Goal: Task Accomplishment & Management: Manage account settings

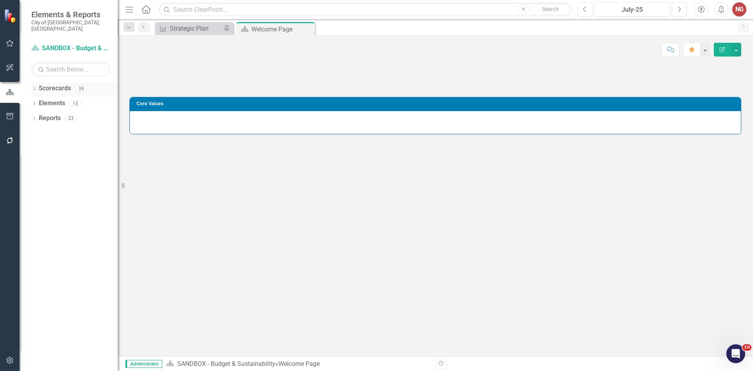
click at [31, 82] on div "Dropdown Scorecards 39" at bounding box center [74, 89] width 86 height 15
click at [33, 87] on icon "Dropdown" at bounding box center [33, 89] width 5 height 4
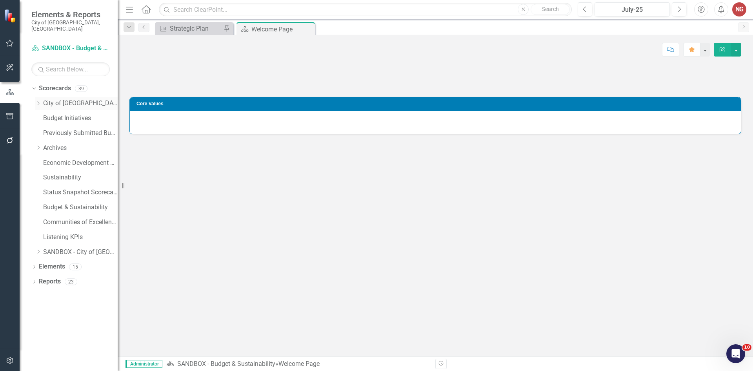
click at [37, 100] on div "Dropdown" at bounding box center [38, 103] width 6 height 7
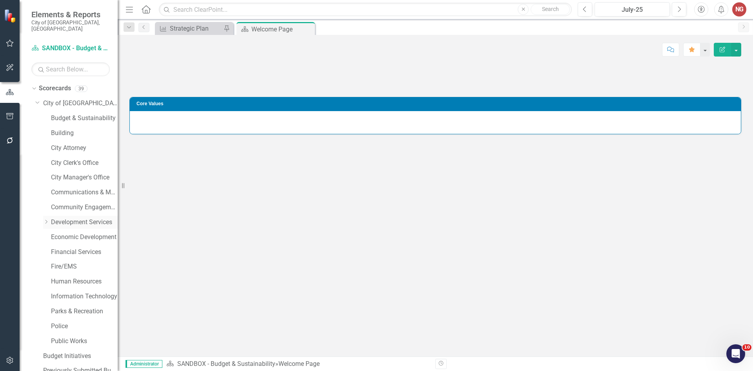
click at [61, 219] on link "Development Services" at bounding box center [84, 222] width 67 height 9
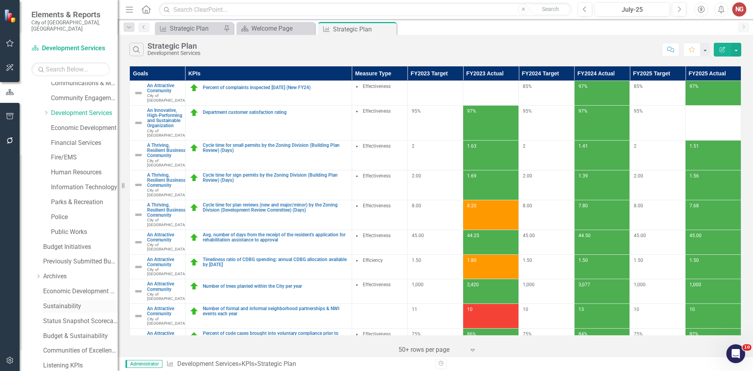
scroll to position [150, 0]
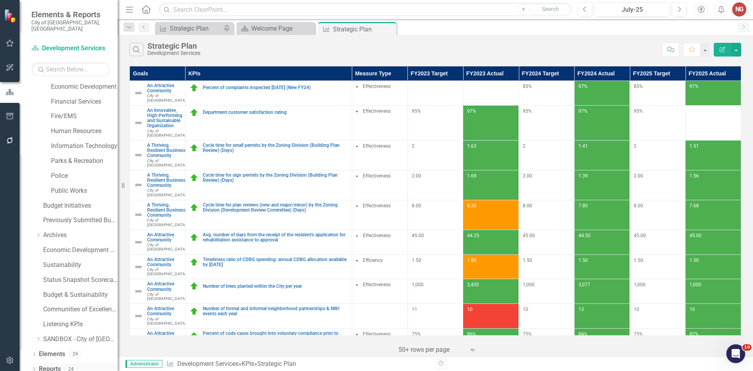
click at [35, 367] on icon "Dropdown" at bounding box center [33, 369] width 5 height 4
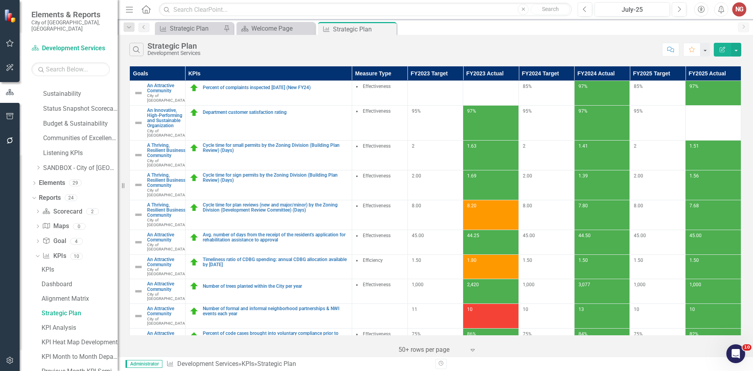
scroll to position [394, 0]
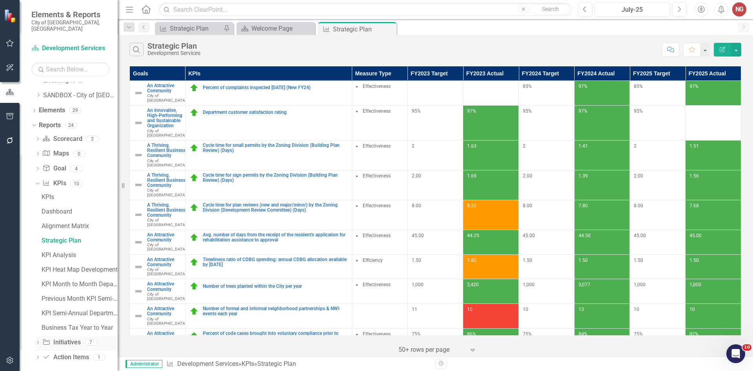
click at [36, 341] on icon "Dropdown" at bounding box center [37, 343] width 5 height 4
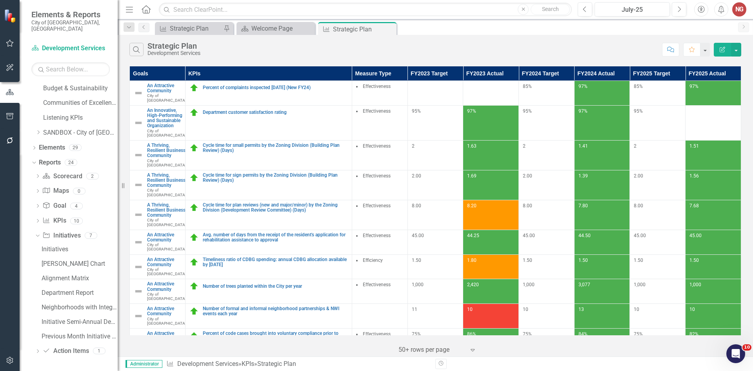
scroll to position [350, 0]
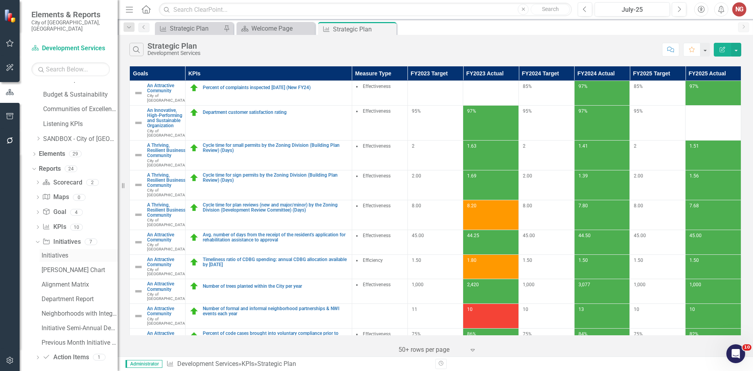
click at [64, 254] on link "Initiatives" at bounding box center [79, 255] width 78 height 13
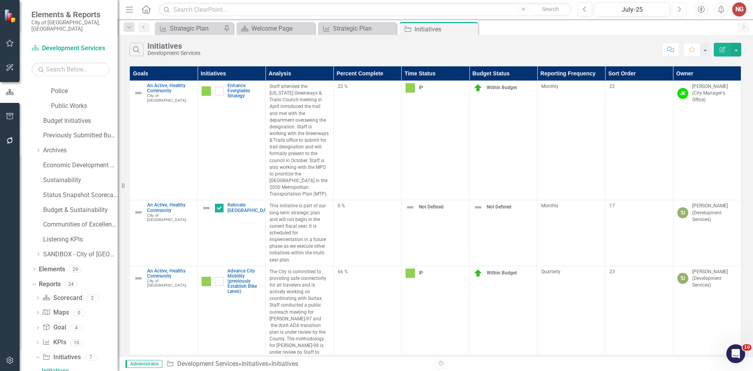
click at [682, 13] on button "Next" at bounding box center [679, 9] width 15 height 14
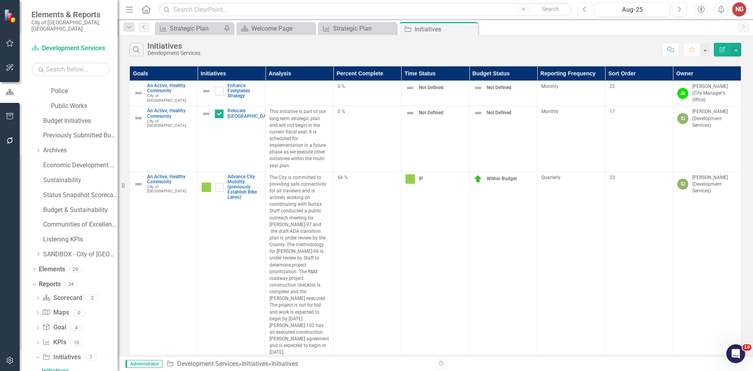
click at [588, 8] on button "Previous" at bounding box center [585, 9] width 15 height 14
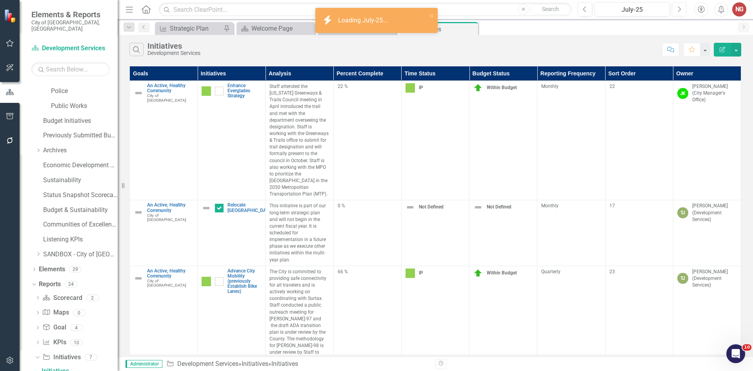
drag, startPoint x: 674, startPoint y: 10, endPoint x: 670, endPoint y: 11, distance: 4.1
click at [674, 10] on button "Next" at bounding box center [679, 9] width 15 height 14
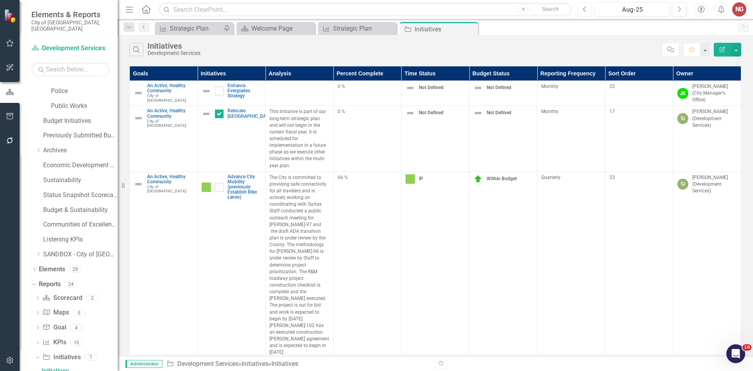
click at [586, 7] on icon "Previous" at bounding box center [585, 9] width 4 height 7
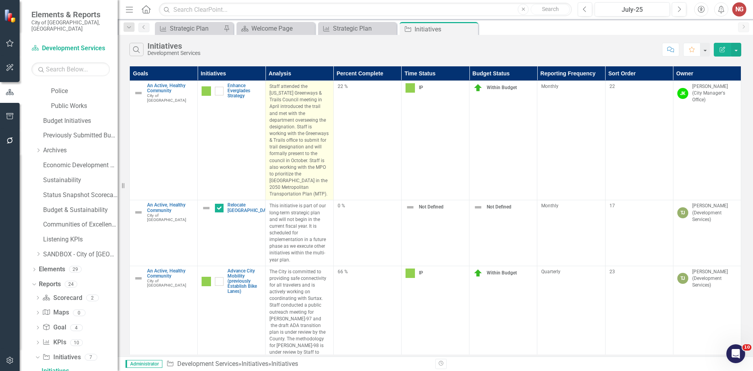
click at [302, 91] on p "Staff attended the [US_STATE] Greenways & Trails Council meeting in April intro…" at bounding box center [299, 140] width 60 height 114
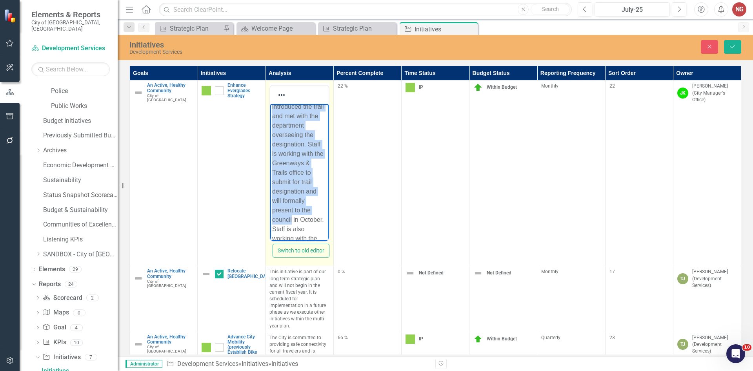
scroll to position [146, 0]
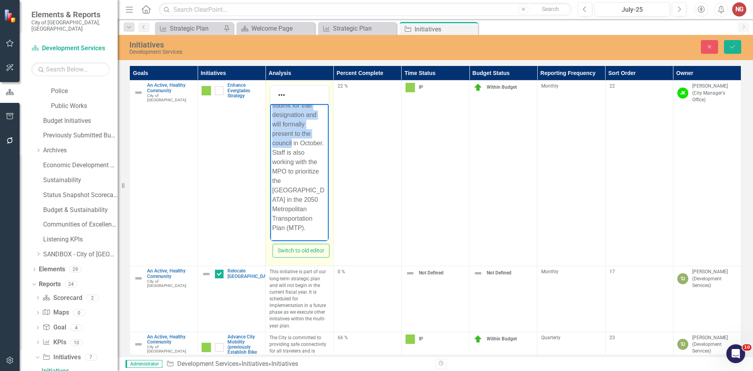
drag, startPoint x: 271, startPoint y: 109, endPoint x: 407, endPoint y: 306, distance: 238.7
click at [328, 241] on html "Staff attended the [US_STATE] Greenways & Trails Council meeting in April intro…" at bounding box center [299, 108] width 58 height 264
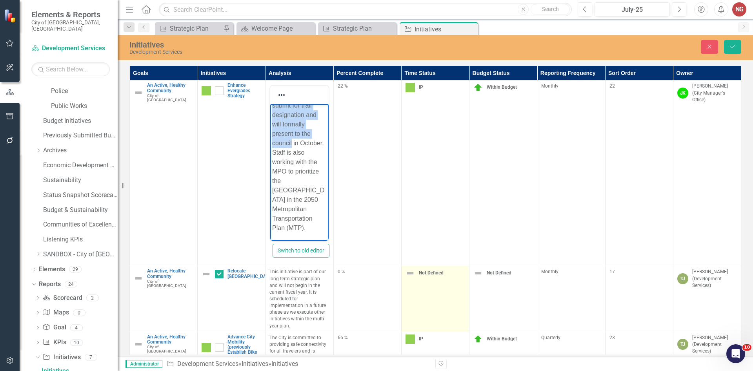
paste body "Rich Text Area. Press ALT-0 for help."
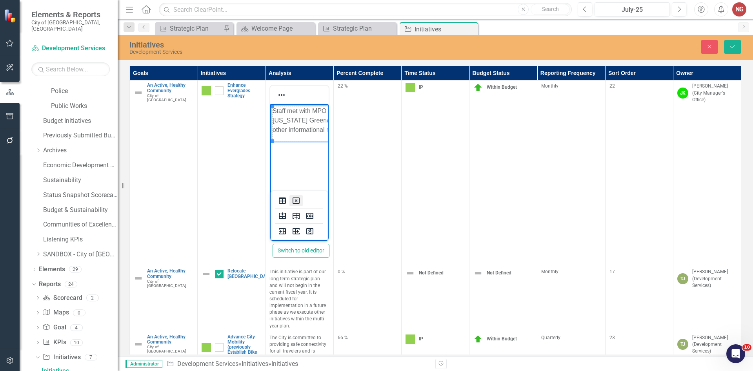
click at [295, 201] on icon "Delete table" at bounding box center [296, 200] width 3 height 3
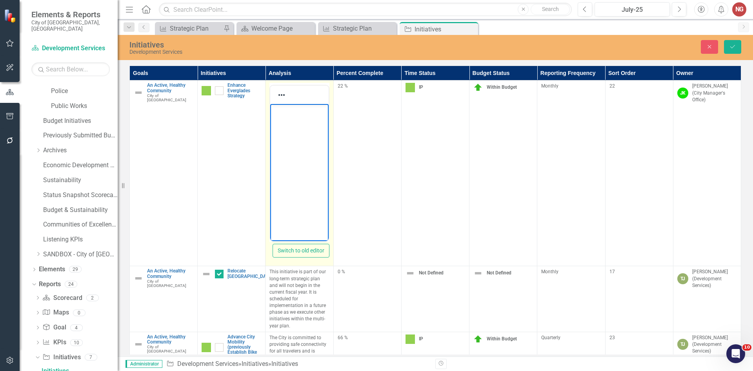
click at [296, 134] on body "Rich Text Area. Press ALT-0 for help." at bounding box center [299, 163] width 58 height 118
click at [292, 126] on body "Rich Text Area. Press ALT-0 for help." at bounding box center [299, 163] width 58 height 118
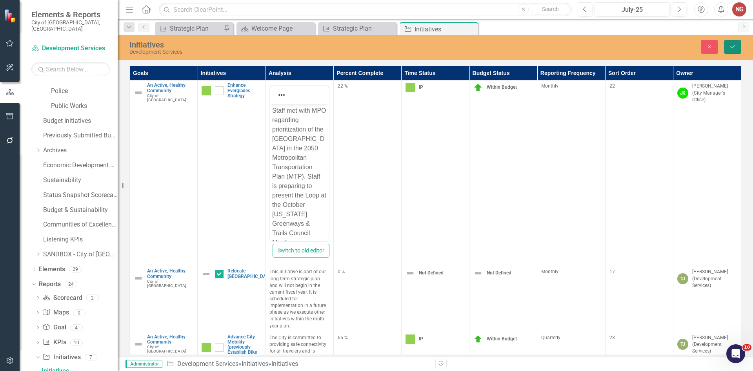
click at [740, 42] on button "Save" at bounding box center [732, 47] width 17 height 14
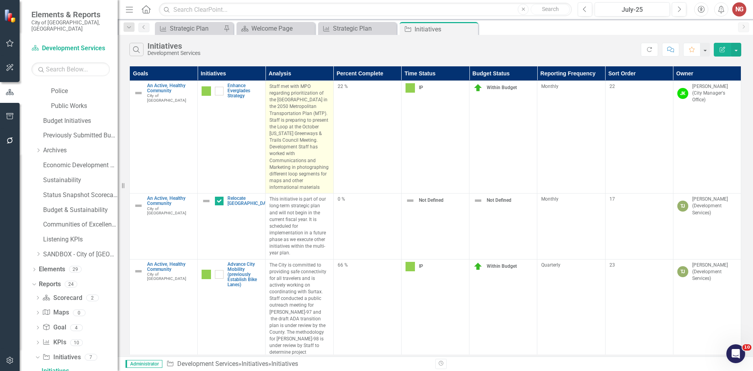
click at [311, 183] on p "Staff met with MPO regarding prioritization of the [GEOGRAPHIC_DATA] in the 205…" at bounding box center [299, 136] width 60 height 107
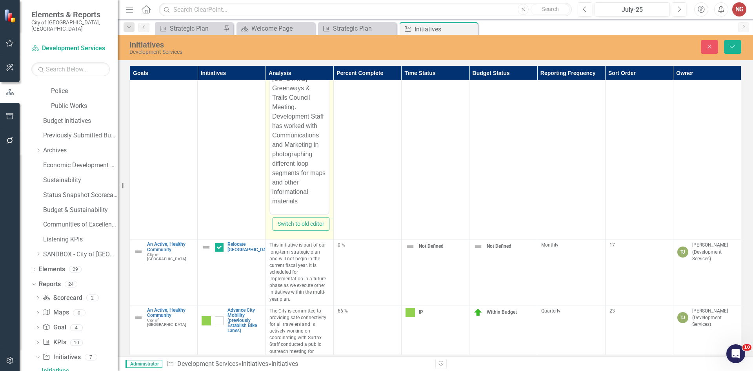
scroll to position [39, 0]
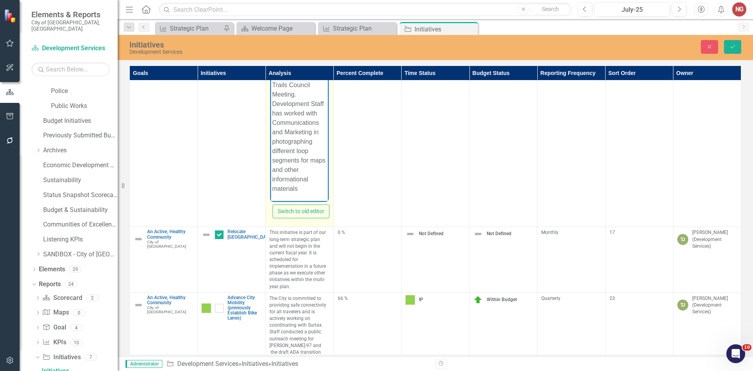
click at [305, 185] on p "Staff met with MPO regarding prioritization of the [GEOGRAPHIC_DATA] in the 205…" at bounding box center [299, 75] width 54 height 235
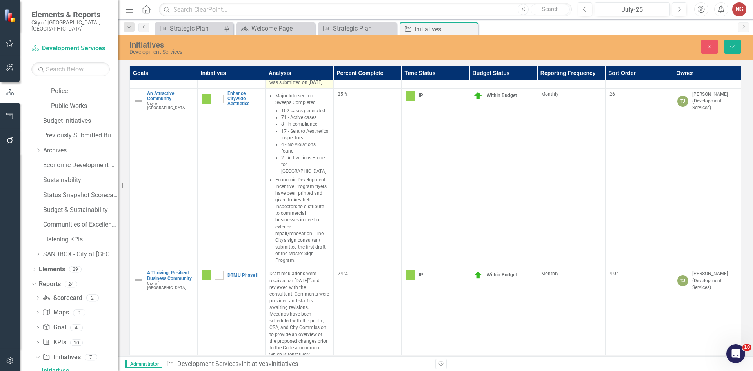
scroll to position [790, 0]
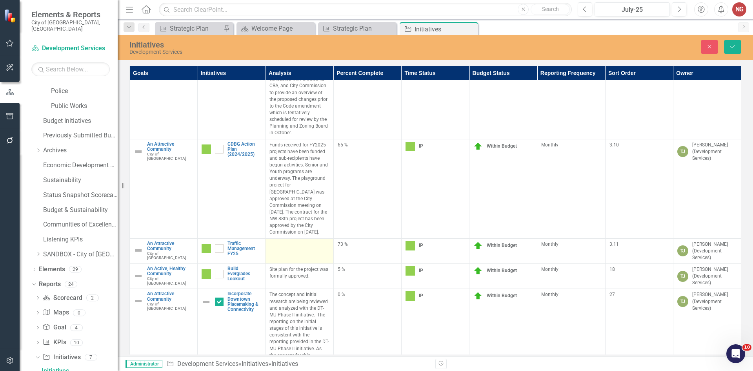
click at [288, 238] on td at bounding box center [299, 250] width 68 height 25
click at [282, 241] on div at bounding box center [299, 245] width 60 height 9
click at [283, 241] on div at bounding box center [299, 245] width 60 height 9
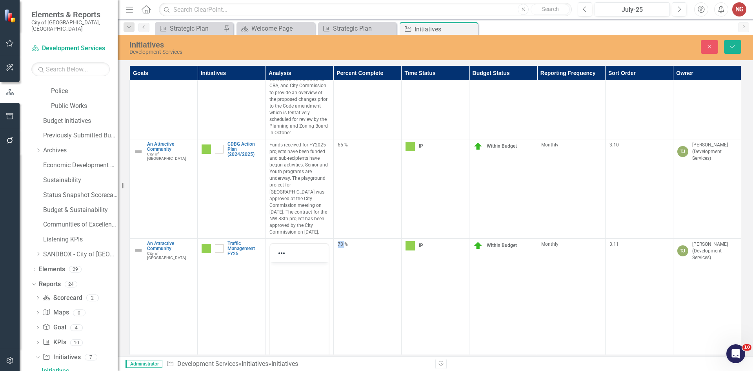
scroll to position [0, 0]
drag, startPoint x: 296, startPoint y: 277, endPoint x: 297, endPoint y: 273, distance: 3.9
click at [296, 274] on body "Rich Text Area. Press ALT-0 for help." at bounding box center [299, 321] width 58 height 118
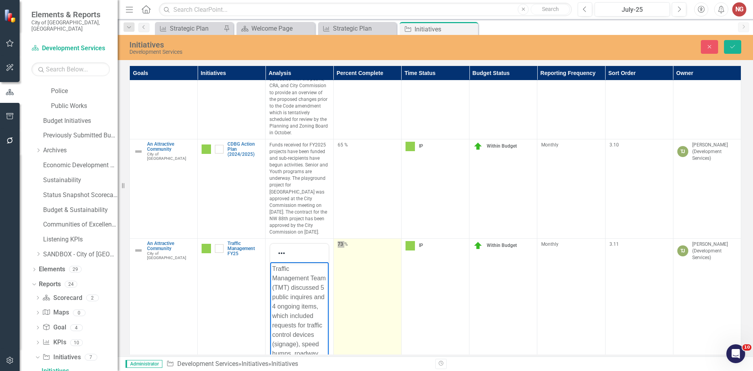
scroll to position [80, 0]
click at [356, 238] on td "73 %" at bounding box center [367, 330] width 68 height 185
click at [349, 241] on div "73 %" at bounding box center [368, 244] width 60 height 7
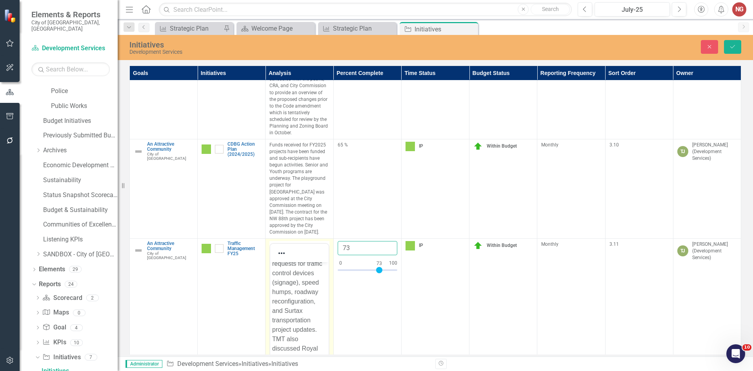
drag, startPoint x: 353, startPoint y: 220, endPoint x: 290, endPoint y: 214, distance: 63.3
click at [293, 238] on tr "An Attractive Community City of [GEOGRAPHIC_DATA] Link Map View Link Map Edit E…" at bounding box center [435, 330] width 611 height 185
type input "78"
click button "Save" at bounding box center [732, 47] width 17 height 14
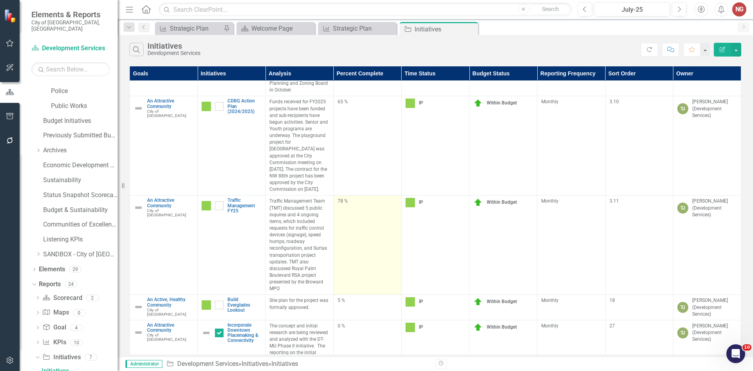
scroll to position [792, 0]
